Goal: Connect with others: Participate in discussion

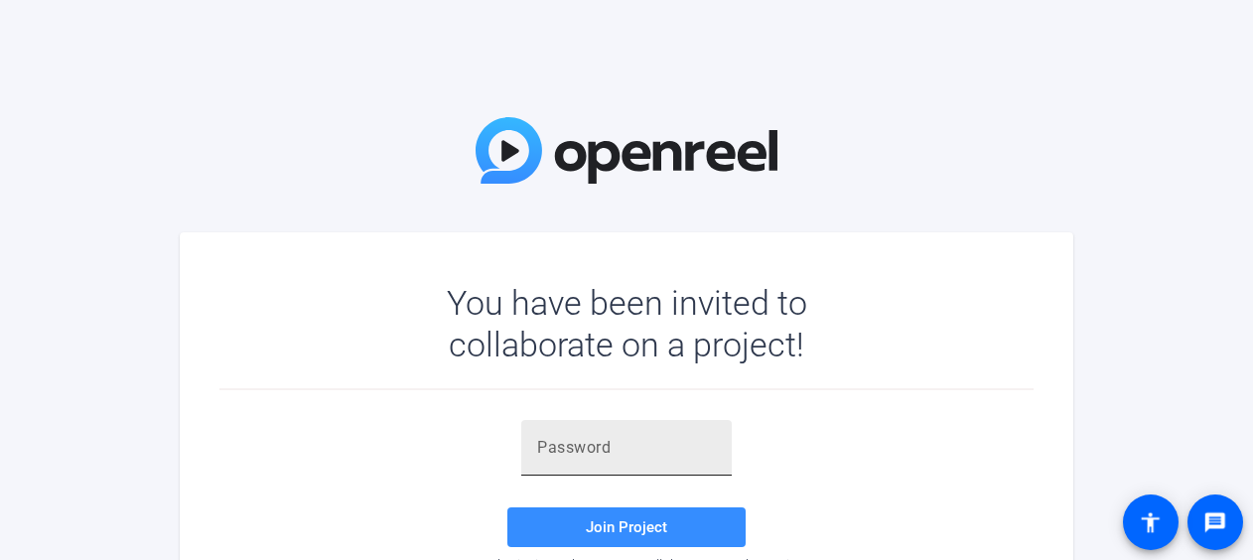
click at [582, 449] on input "text" at bounding box center [626, 448] width 179 height 24
paste input "^9cNO5"
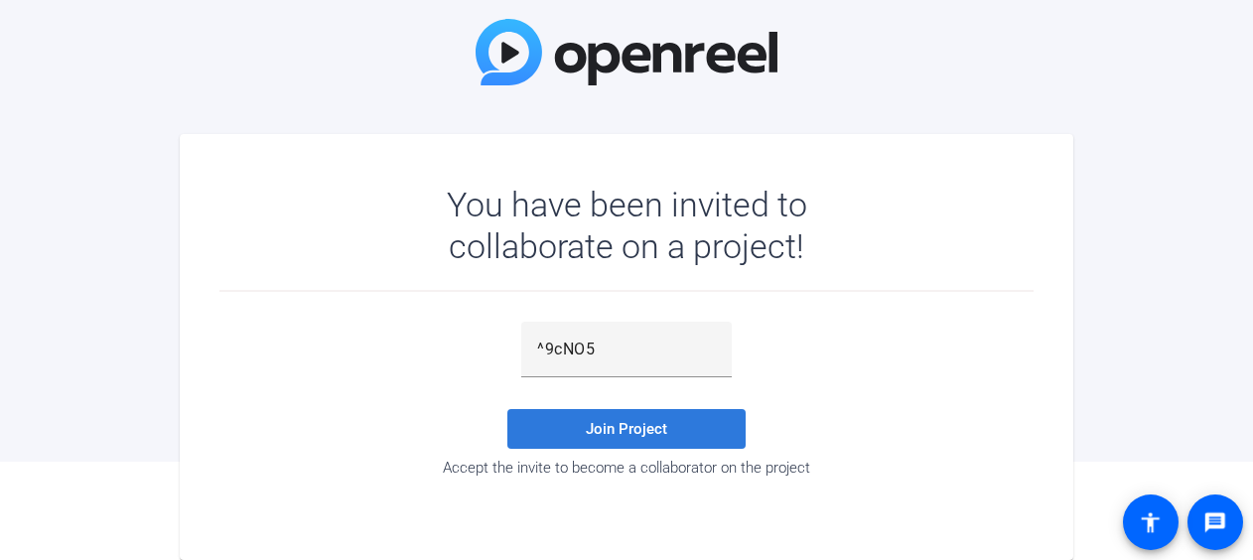
click at [668, 437] on span at bounding box center [626, 429] width 238 height 48
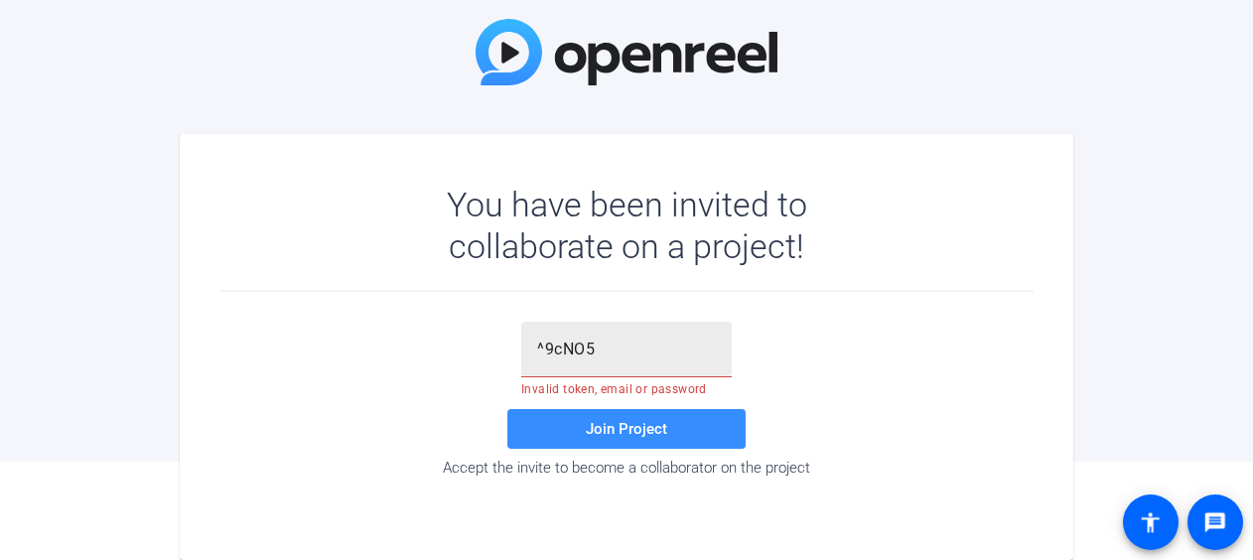
click at [653, 356] on input "^9cNO5" at bounding box center [626, 350] width 179 height 24
type input "^"
click at [553, 344] on input "text" at bounding box center [626, 350] width 179 height 24
paste input "^9cNO5"
type input "^9cNO5"
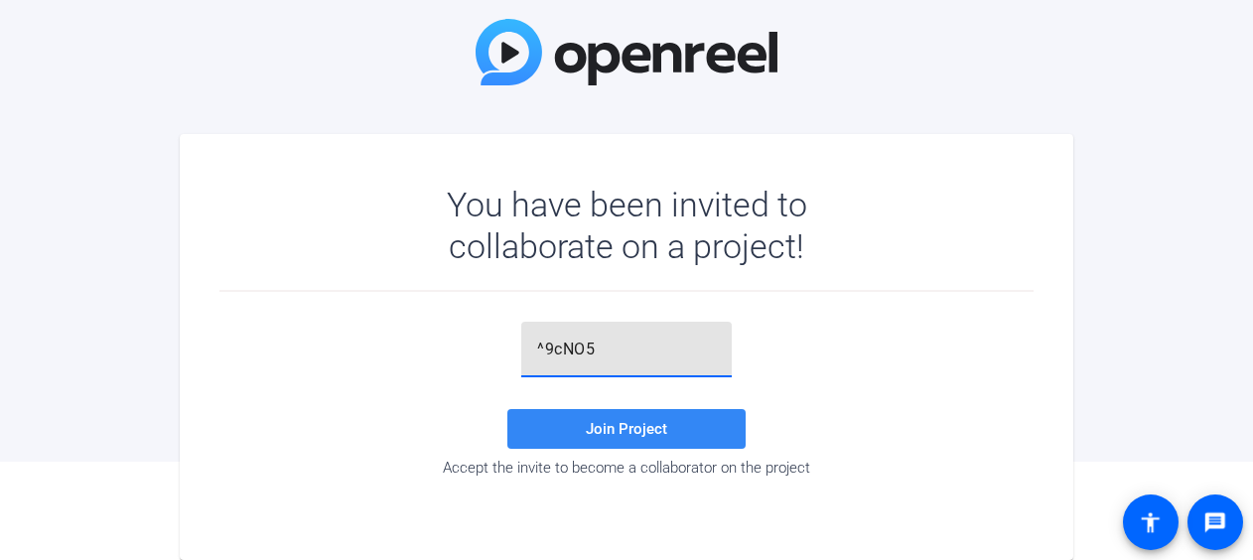
click at [631, 439] on span at bounding box center [626, 429] width 238 height 48
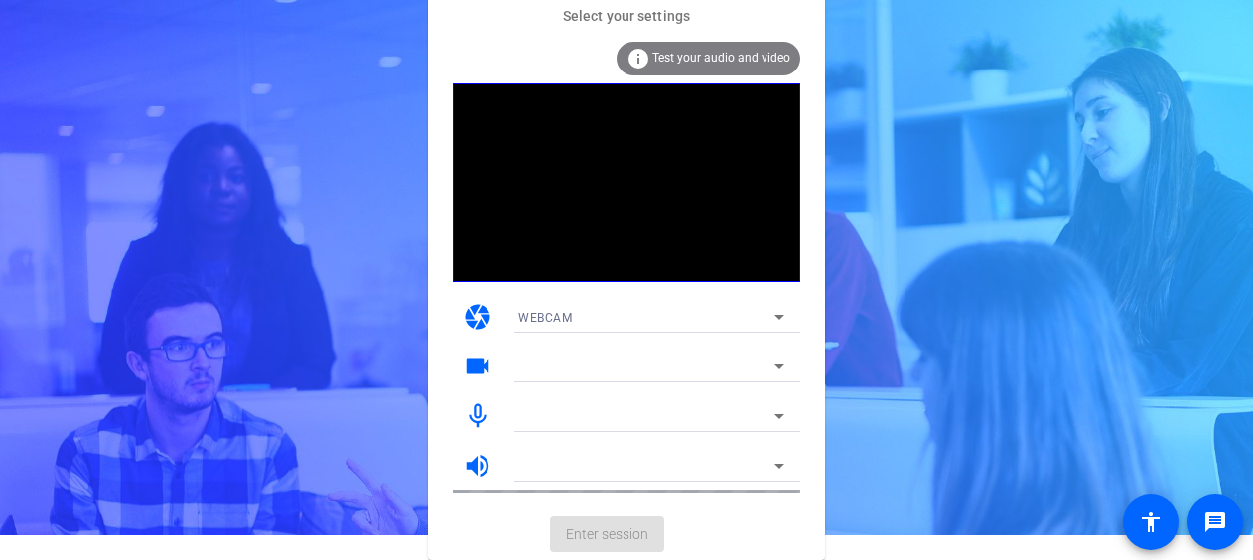
scroll to position [25, 0]
click at [721, 57] on span "Test your audio and video" at bounding box center [721, 58] width 138 height 14
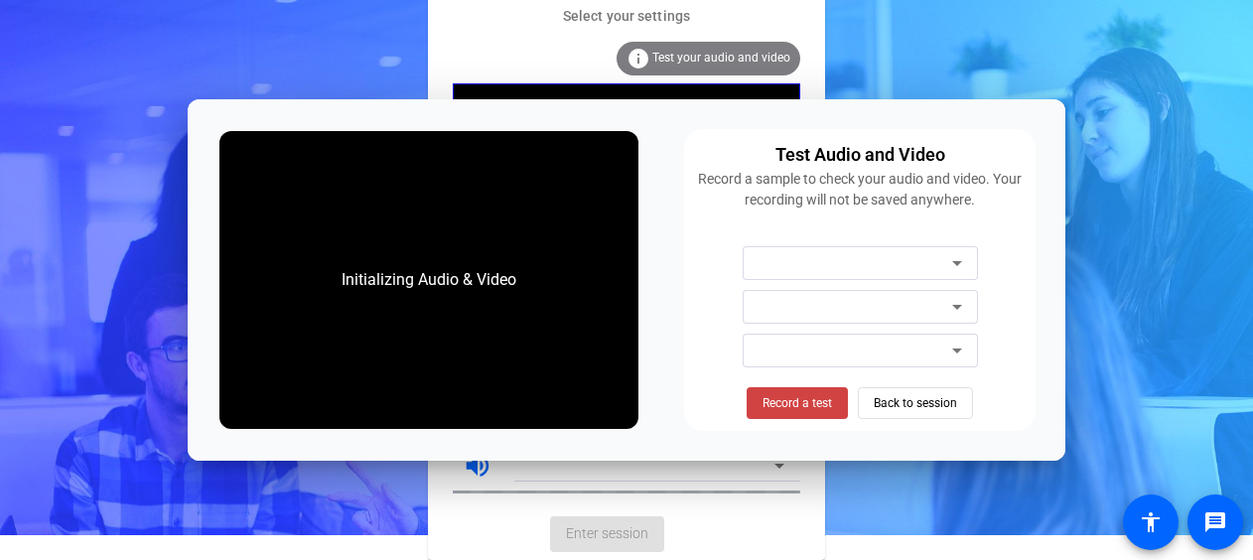
scroll to position [0, 0]
click at [8, 320] on div "Select your settings info Test your audio and video camera WEBCAM videocam mic_…" at bounding box center [626, 255] width 1253 height 560
click at [911, 405] on span "Back to session" at bounding box center [915, 403] width 83 height 38
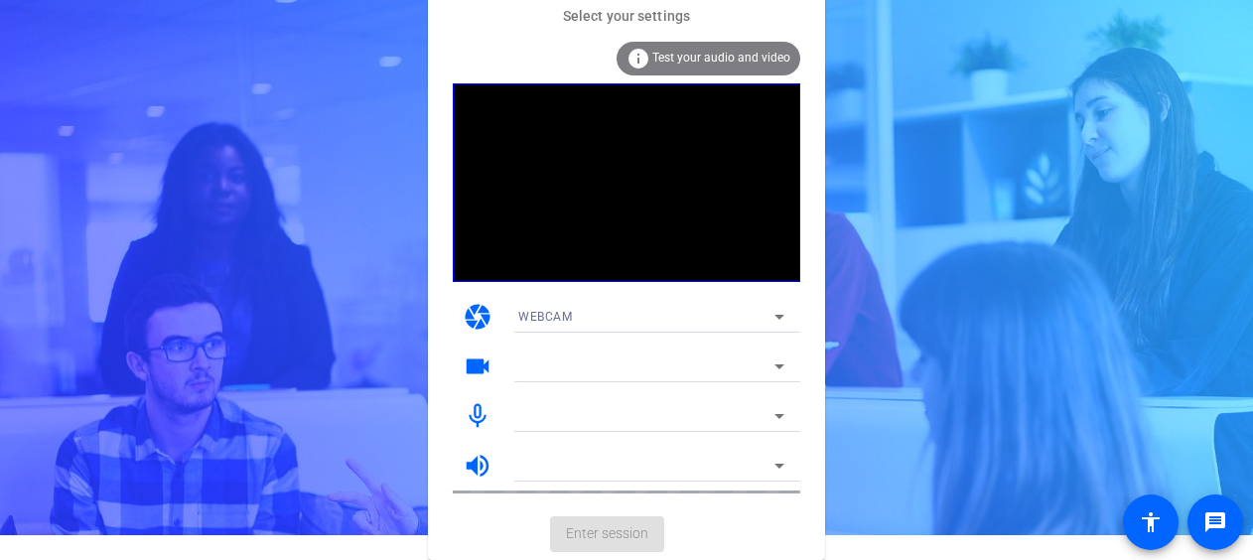
scroll to position [25, 0]
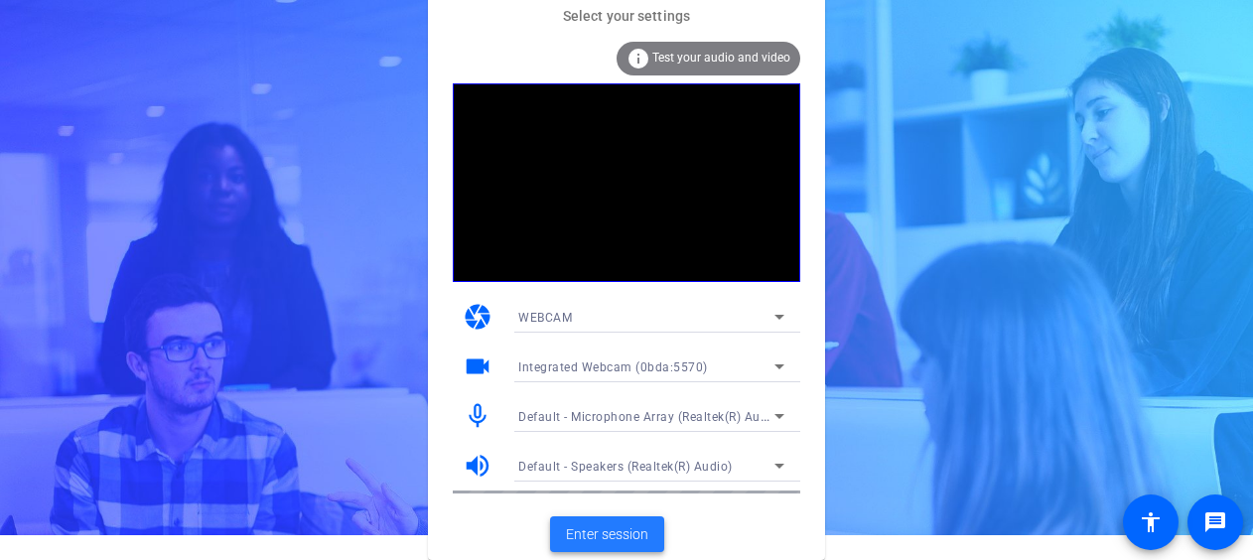
click at [627, 533] on span "Enter session" at bounding box center [607, 534] width 82 height 21
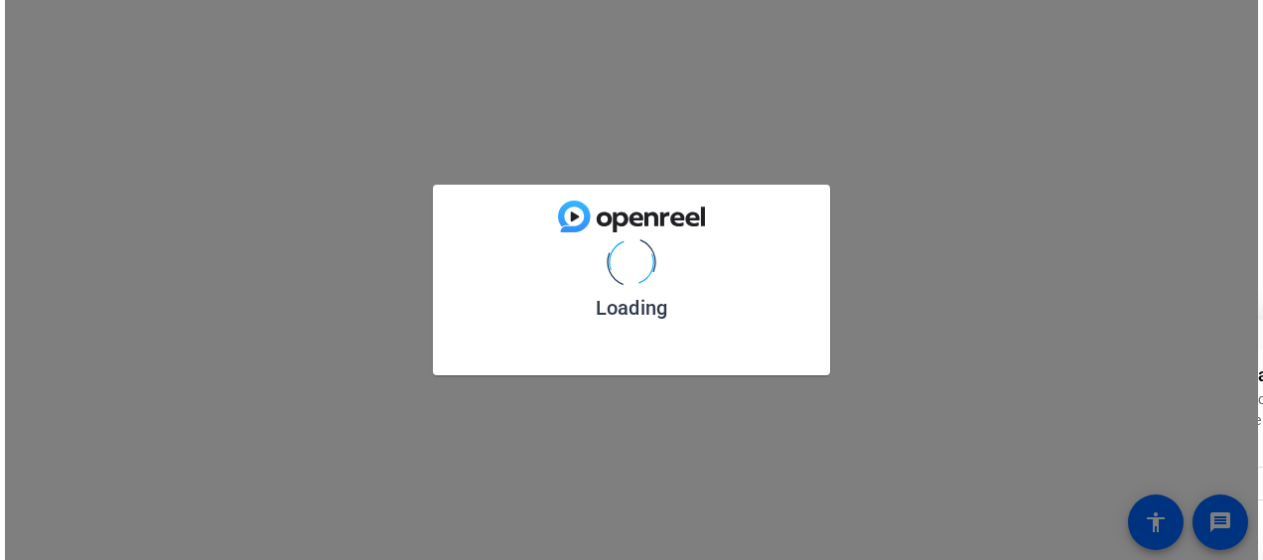
scroll to position [0, 0]
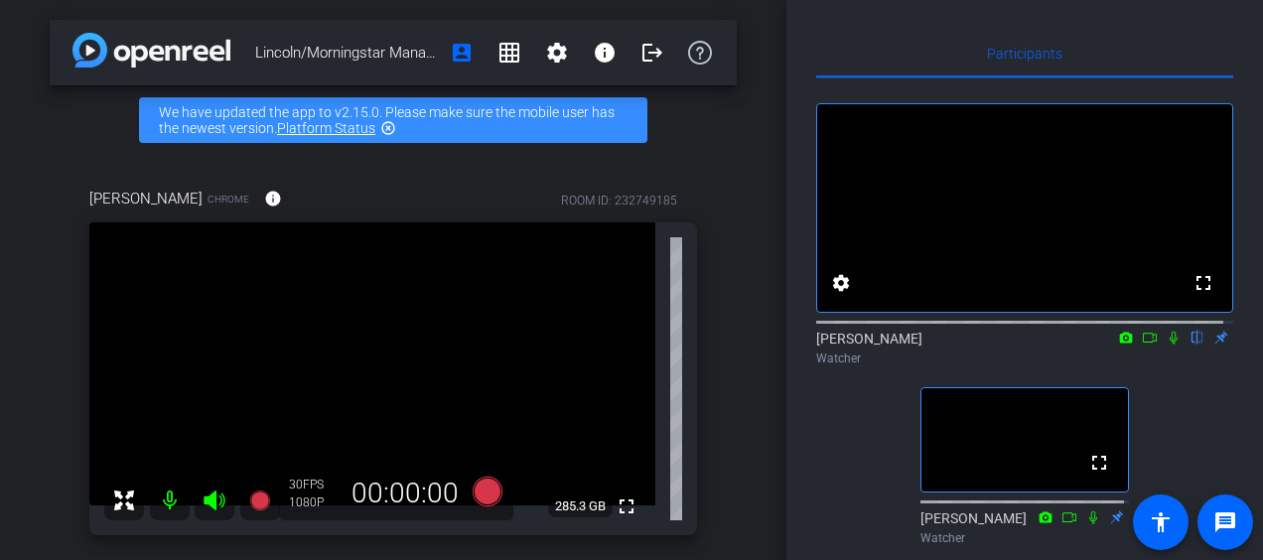
click at [1166, 345] on icon at bounding box center [1174, 338] width 16 height 14
click at [1168, 345] on icon at bounding box center [1174, 338] width 16 height 14
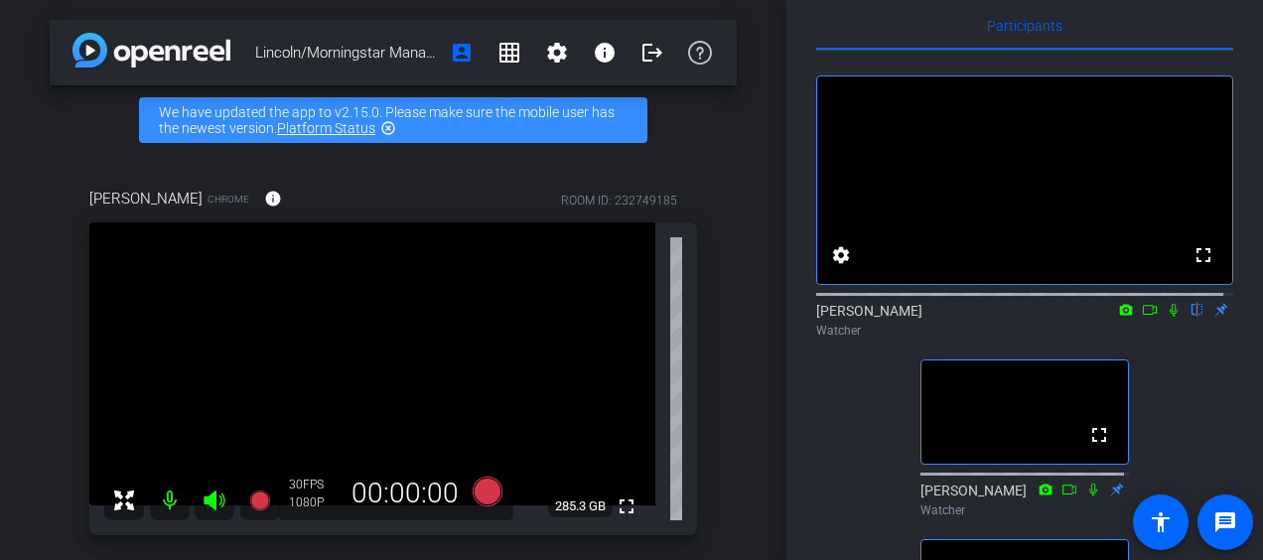
scroll to position [24, 0]
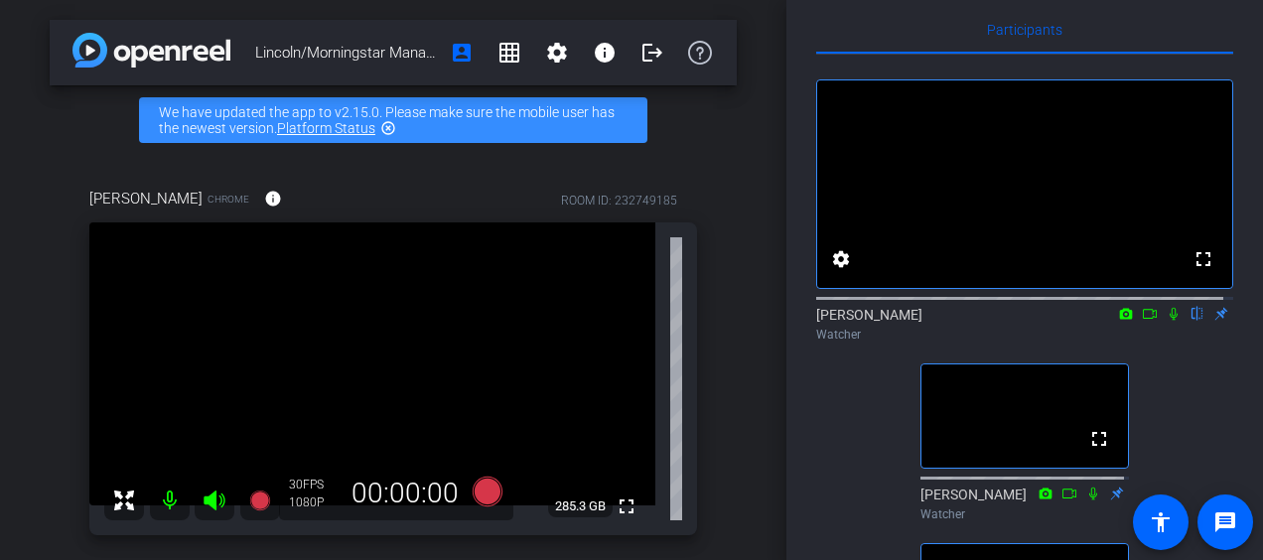
click at [1170, 321] on icon at bounding box center [1174, 314] width 8 height 13
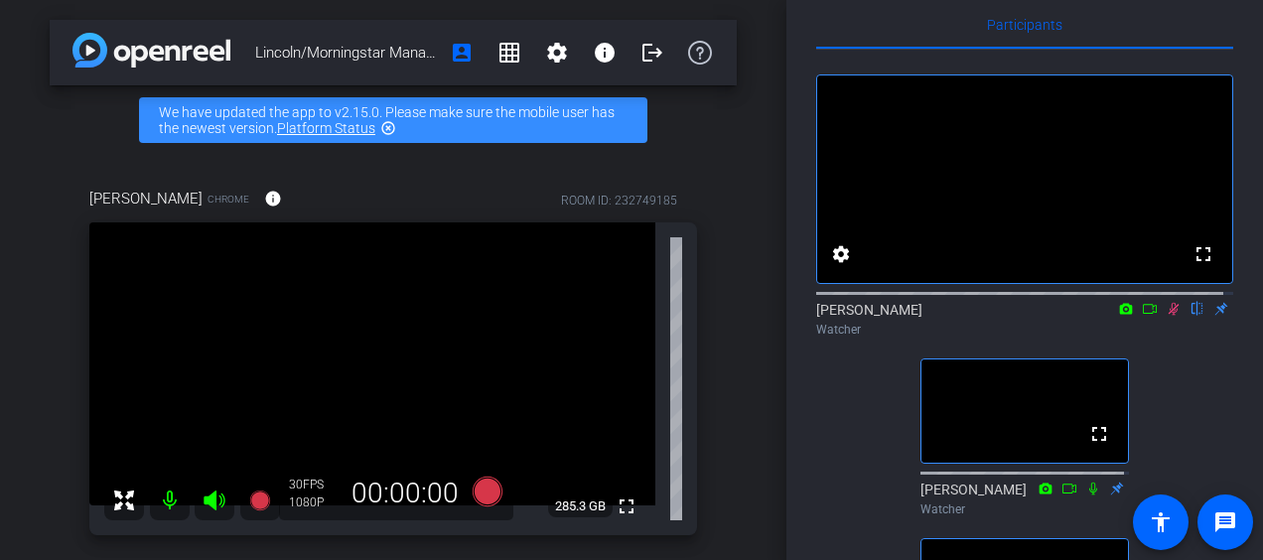
scroll to position [22, 0]
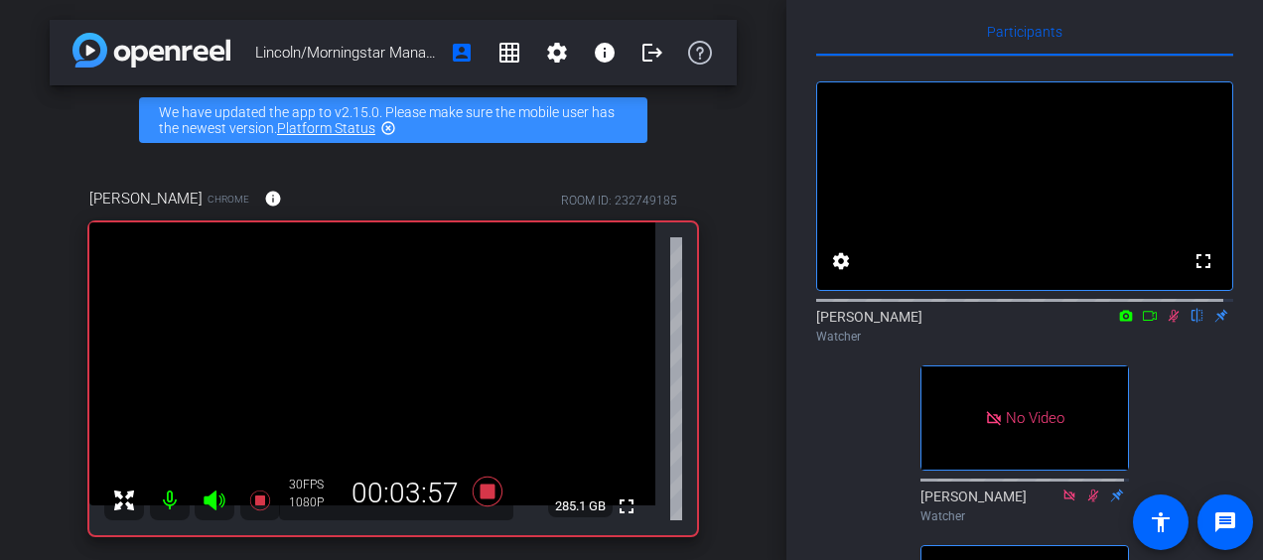
click at [1142, 323] on icon at bounding box center [1150, 316] width 16 height 14
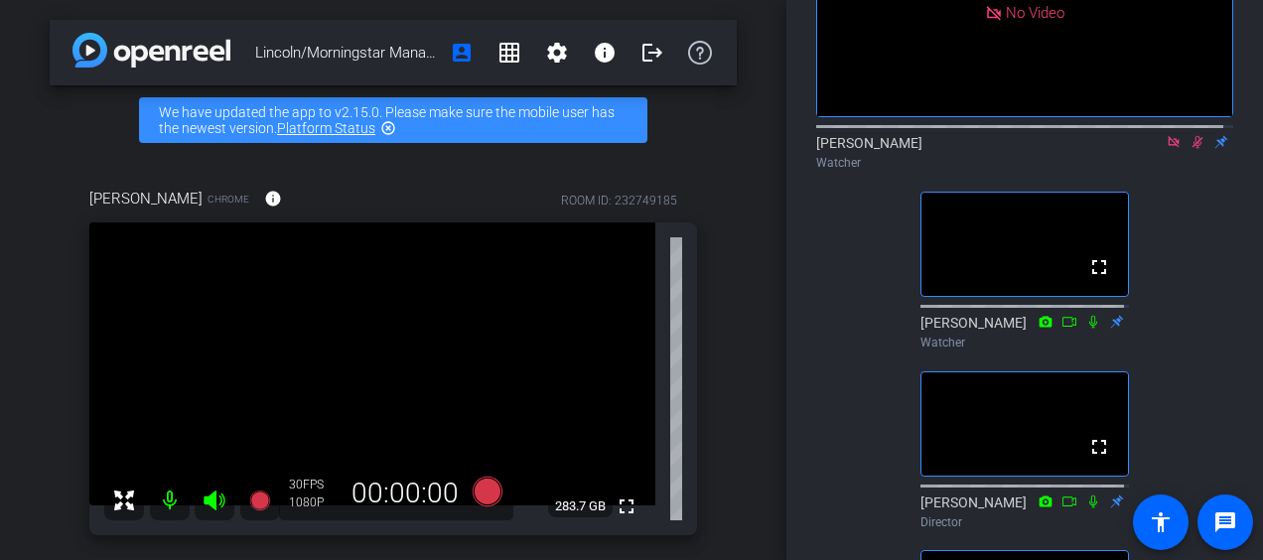
scroll to position [158, 0]
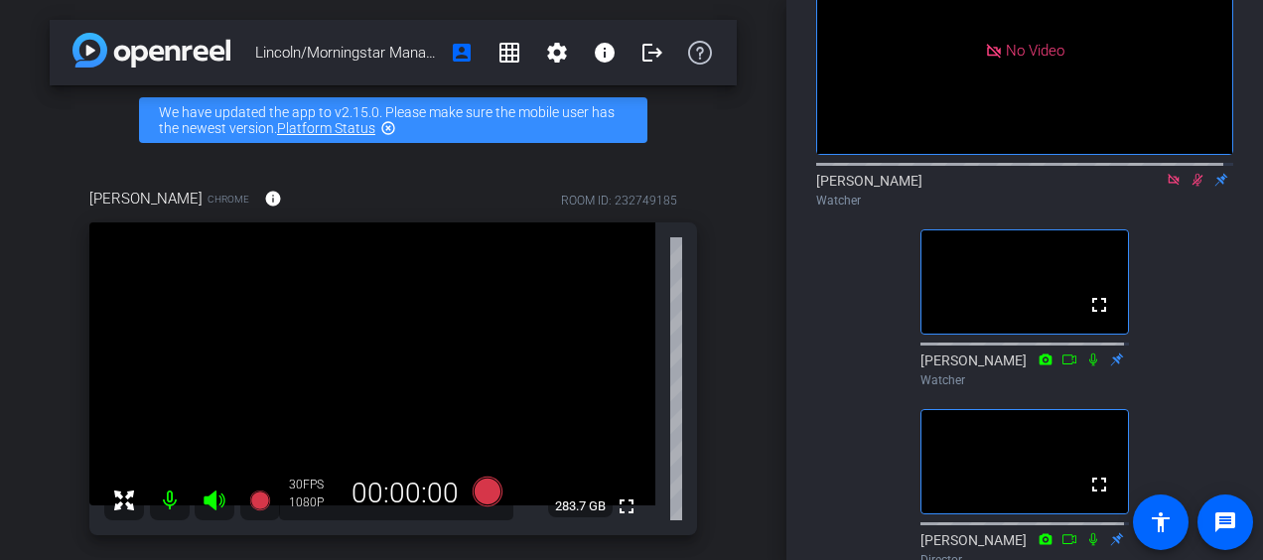
click at [1166, 187] on icon at bounding box center [1174, 180] width 16 height 14
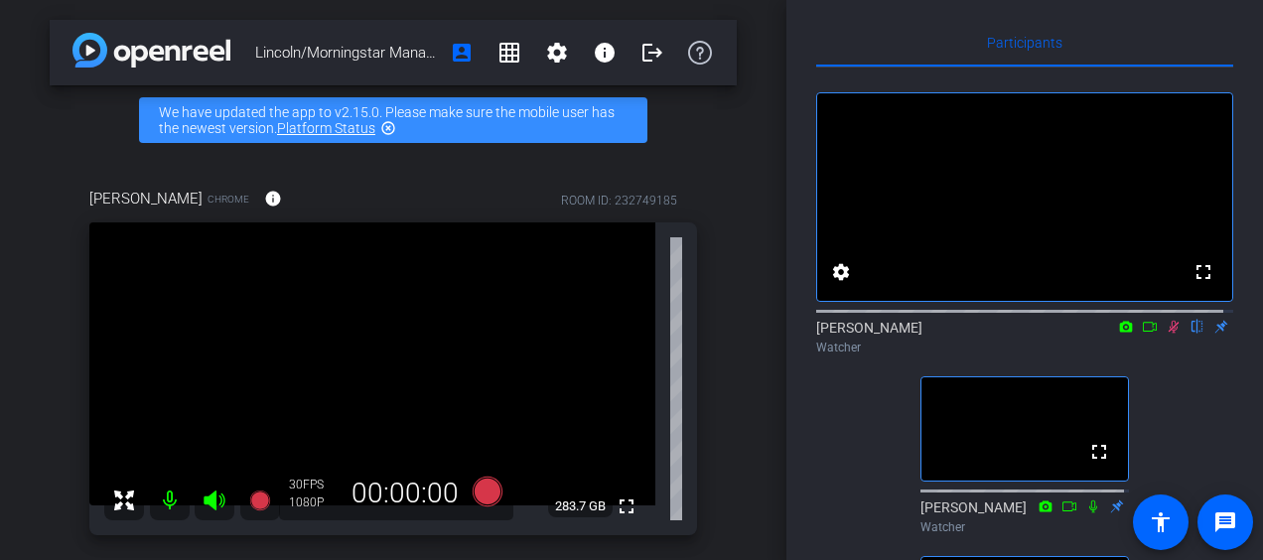
scroll to position [0, 0]
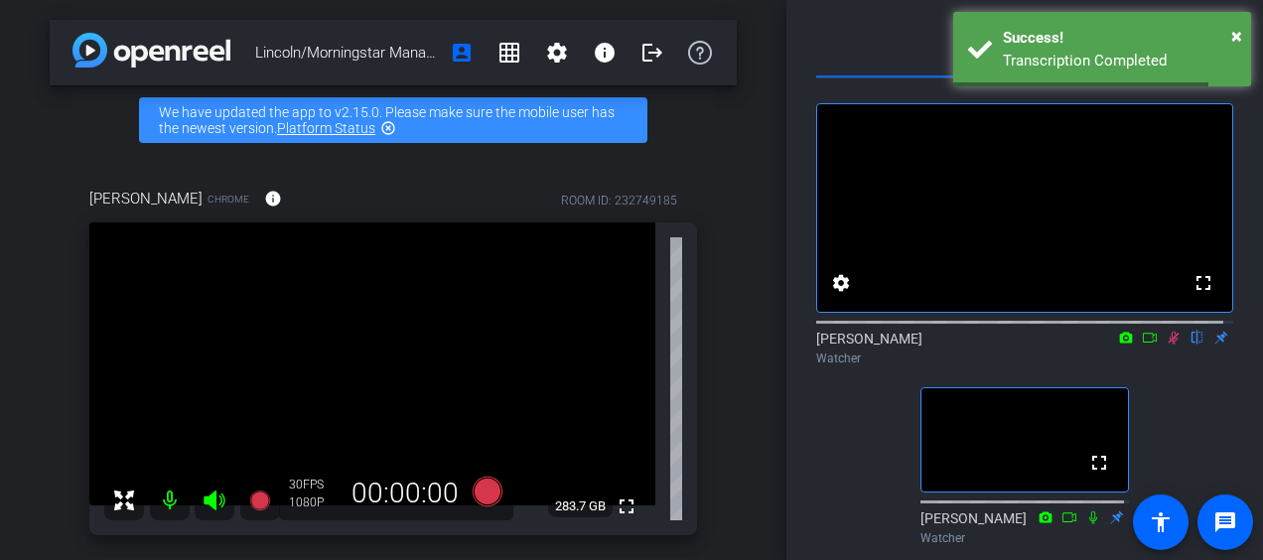
click at [1169, 345] on icon at bounding box center [1174, 338] width 11 height 13
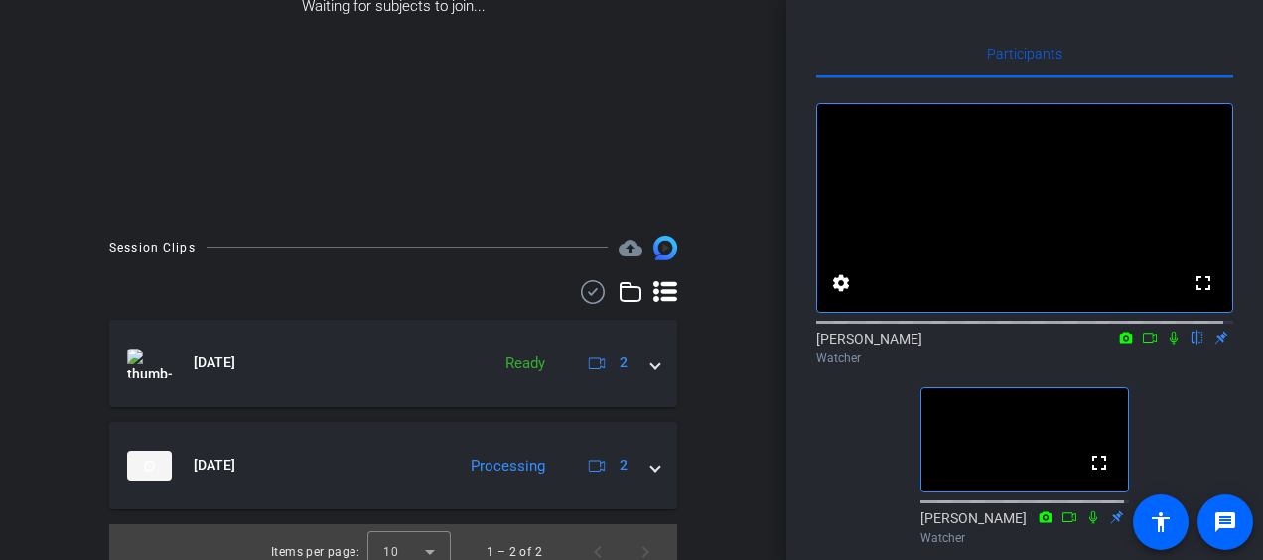
scroll to position [377, 0]
